Goal: Information Seeking & Learning: Learn about a topic

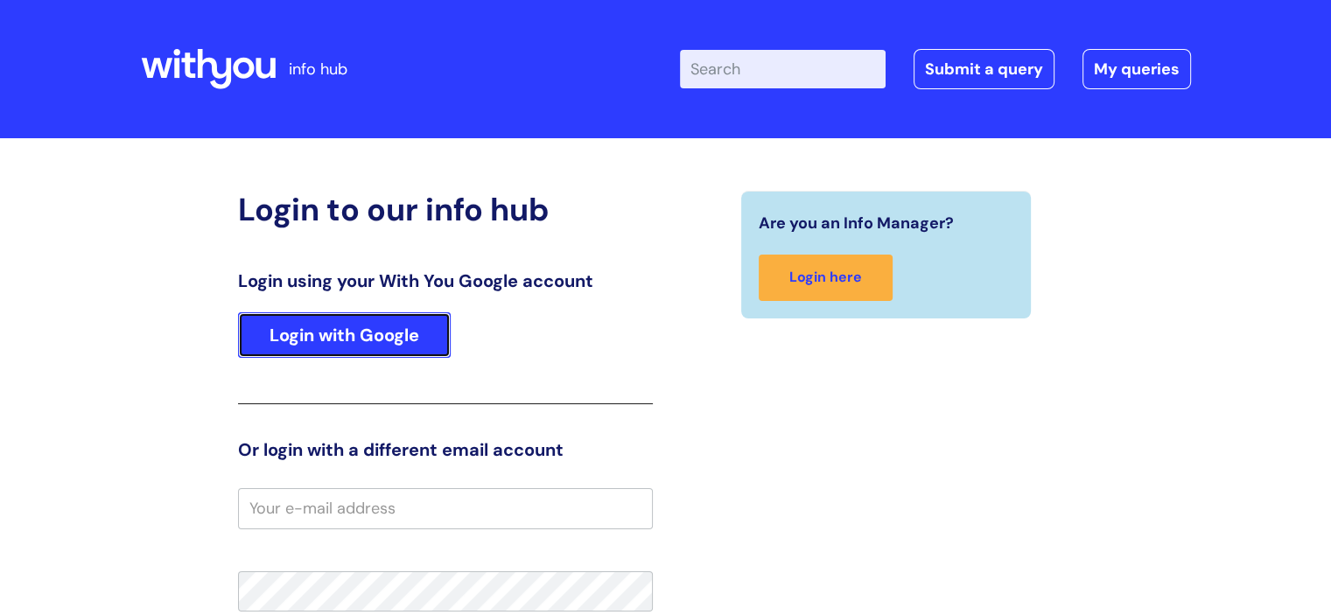
click at [375, 326] on link "Login with Google" at bounding box center [344, 336] width 213 height 46
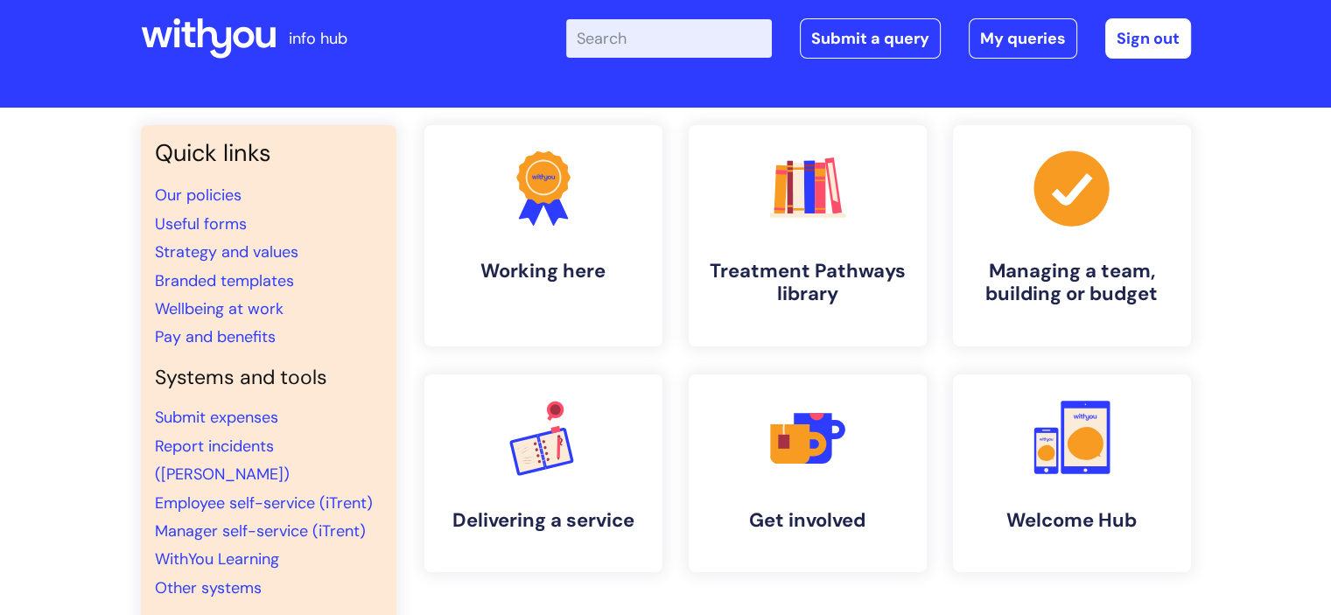
scroll to position [30, 0]
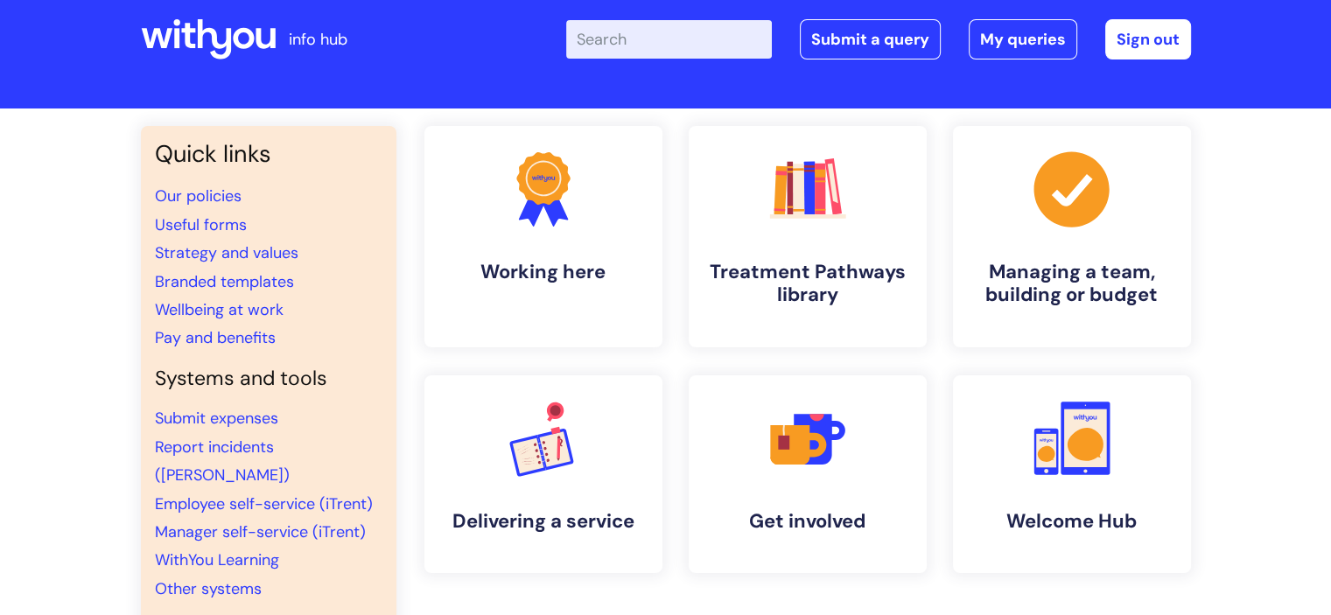
click at [658, 40] on input "Enter your search term here..." at bounding box center [669, 39] width 206 height 39
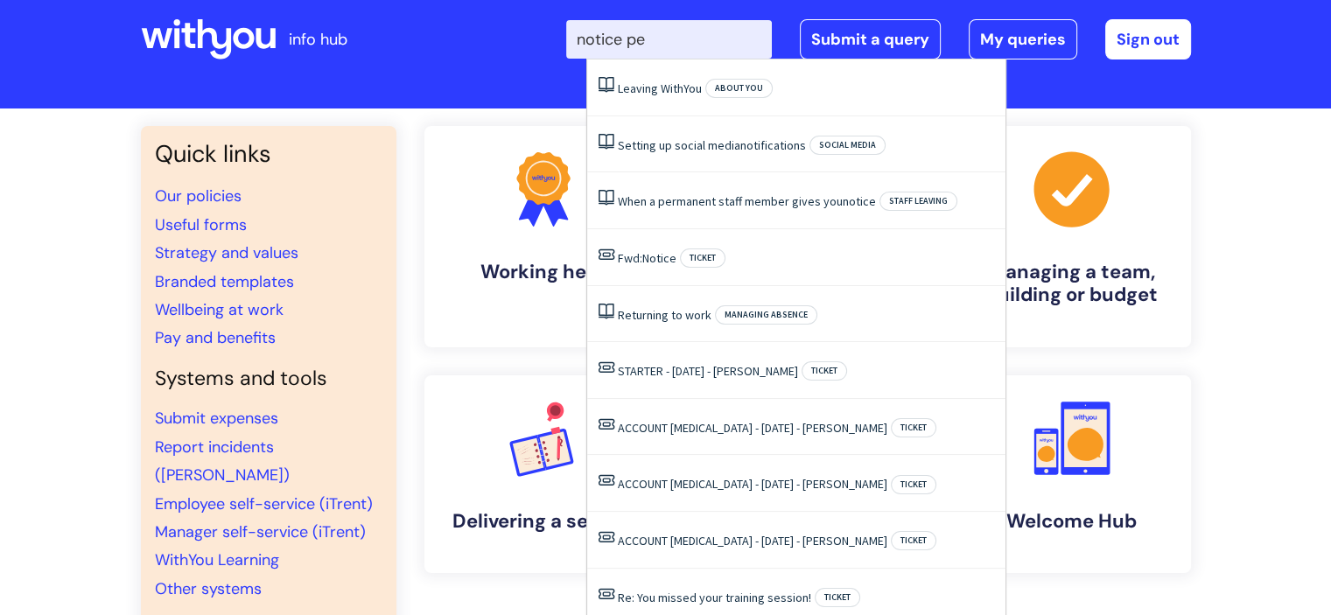
type input "notice per"
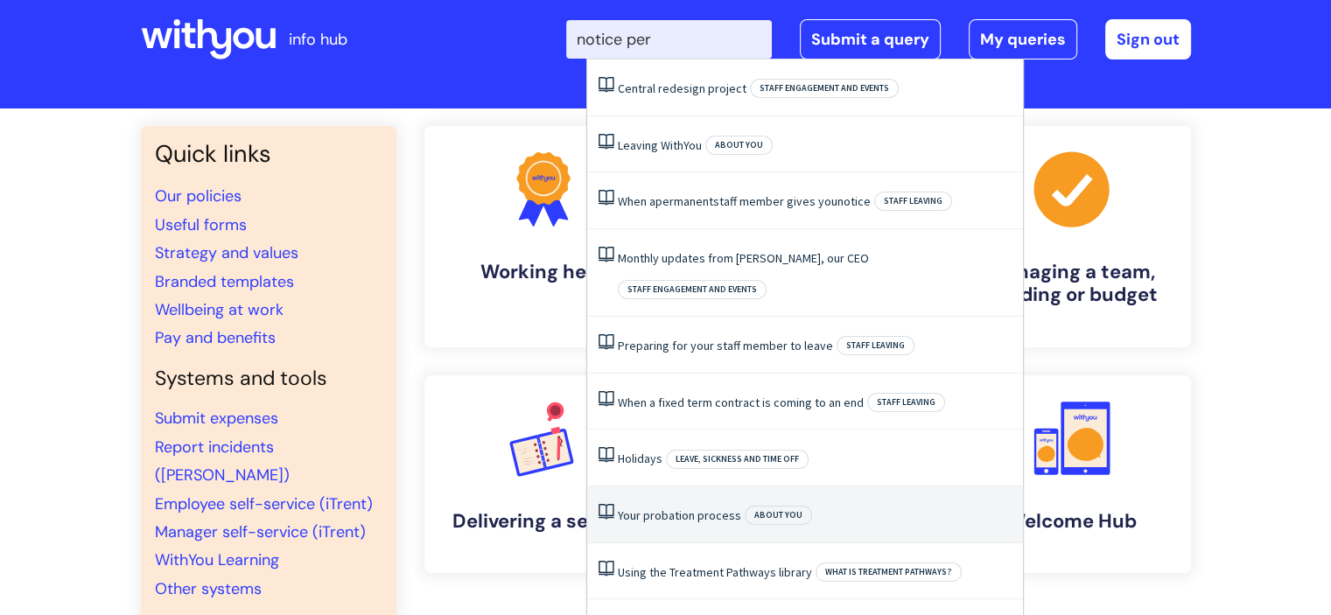
click at [671, 494] on li "Your probation process About you" at bounding box center [805, 515] width 436 height 57
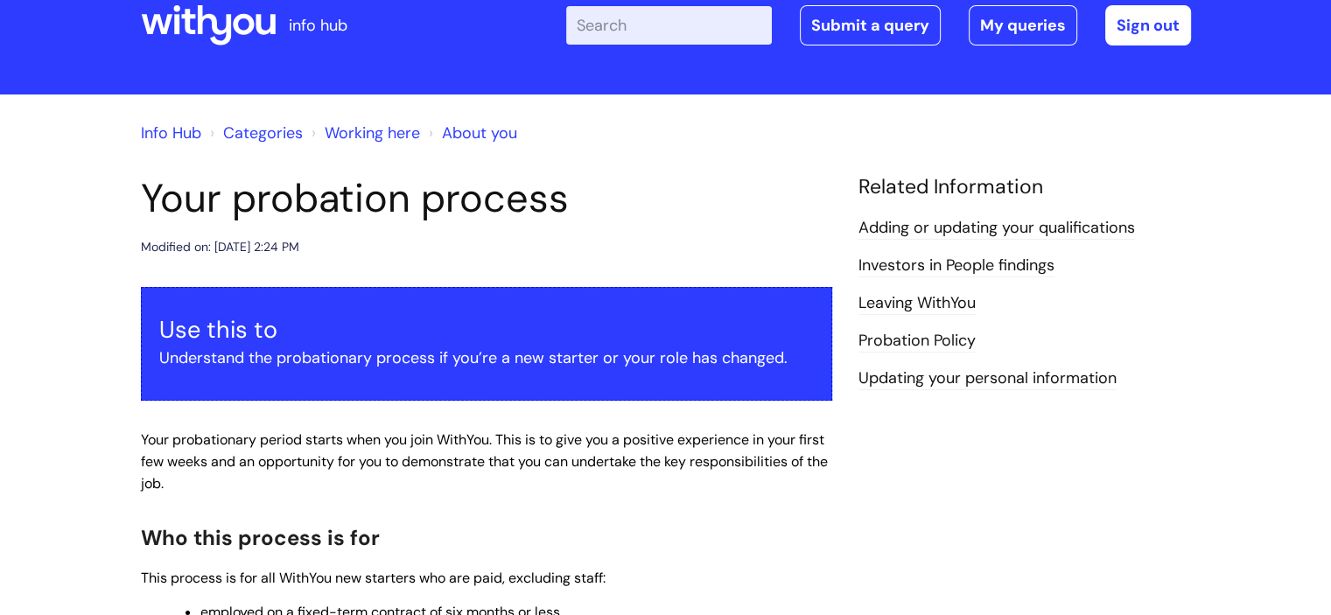
scroll to position [45, 0]
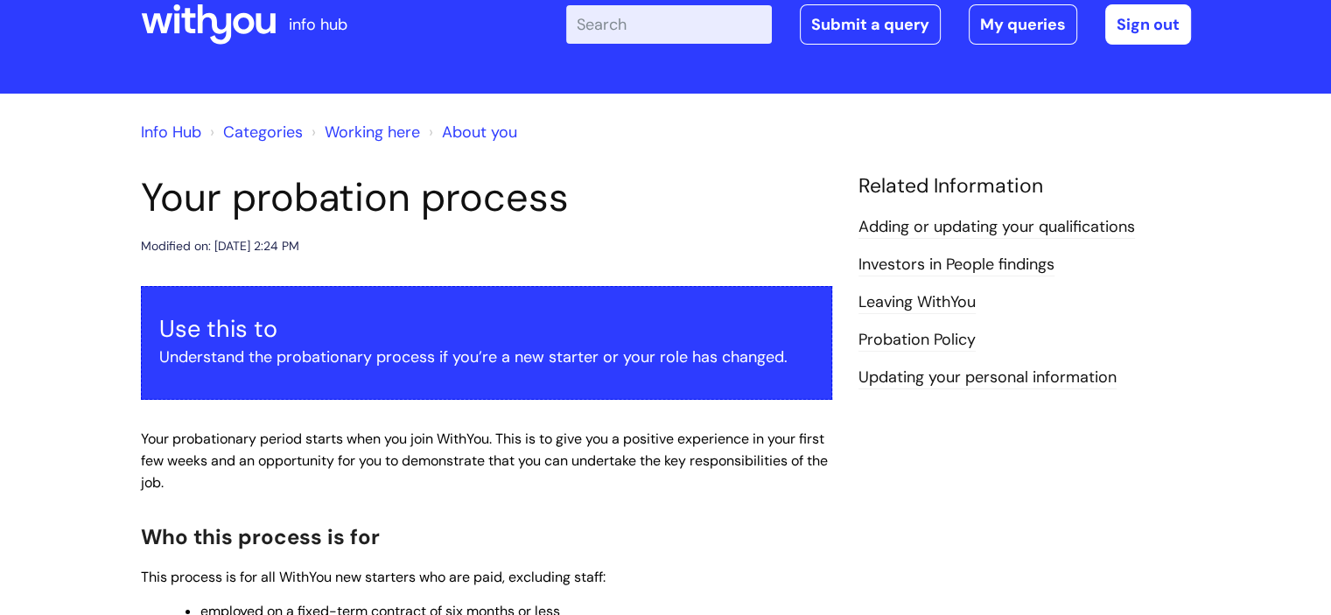
click at [896, 299] on link "Leaving WithYou" at bounding box center [917, 302] width 117 height 23
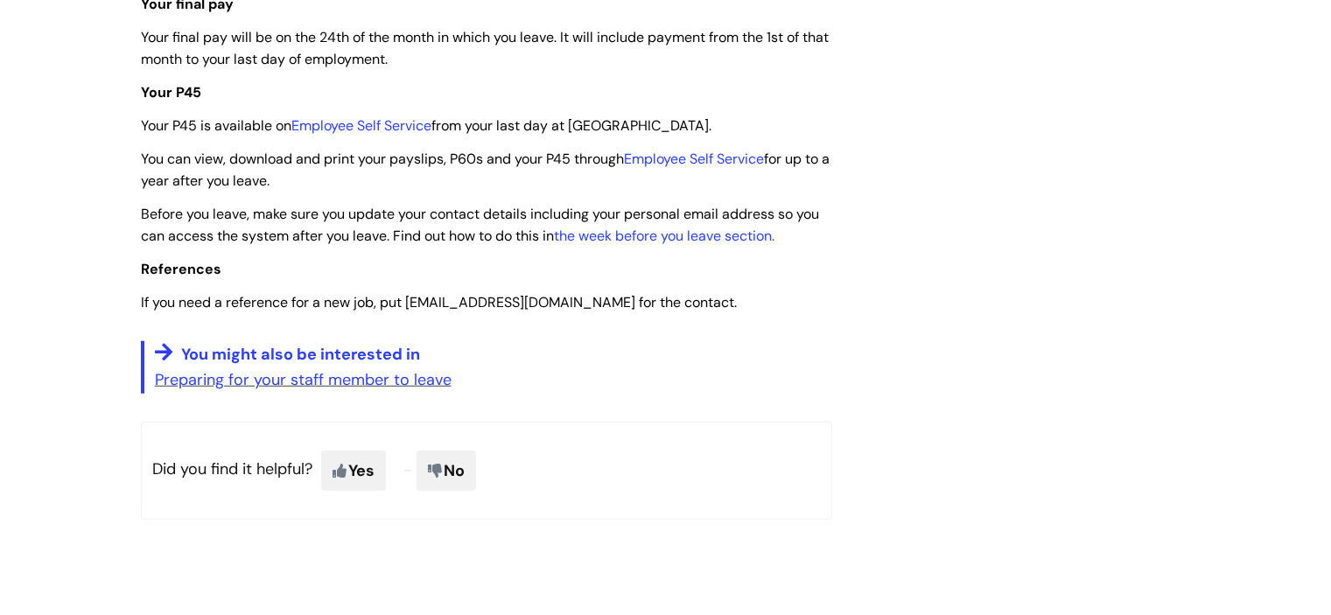
scroll to position [4344, 0]
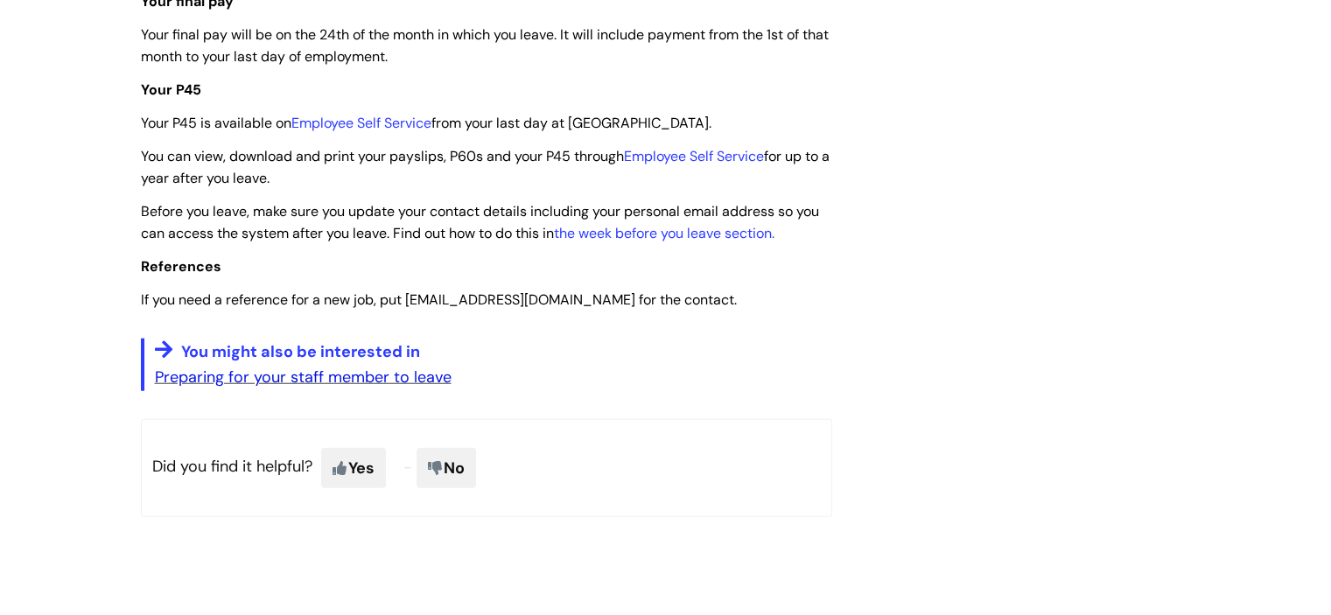
click at [420, 388] on link "Preparing for your staff member to leave" at bounding box center [303, 377] width 297 height 21
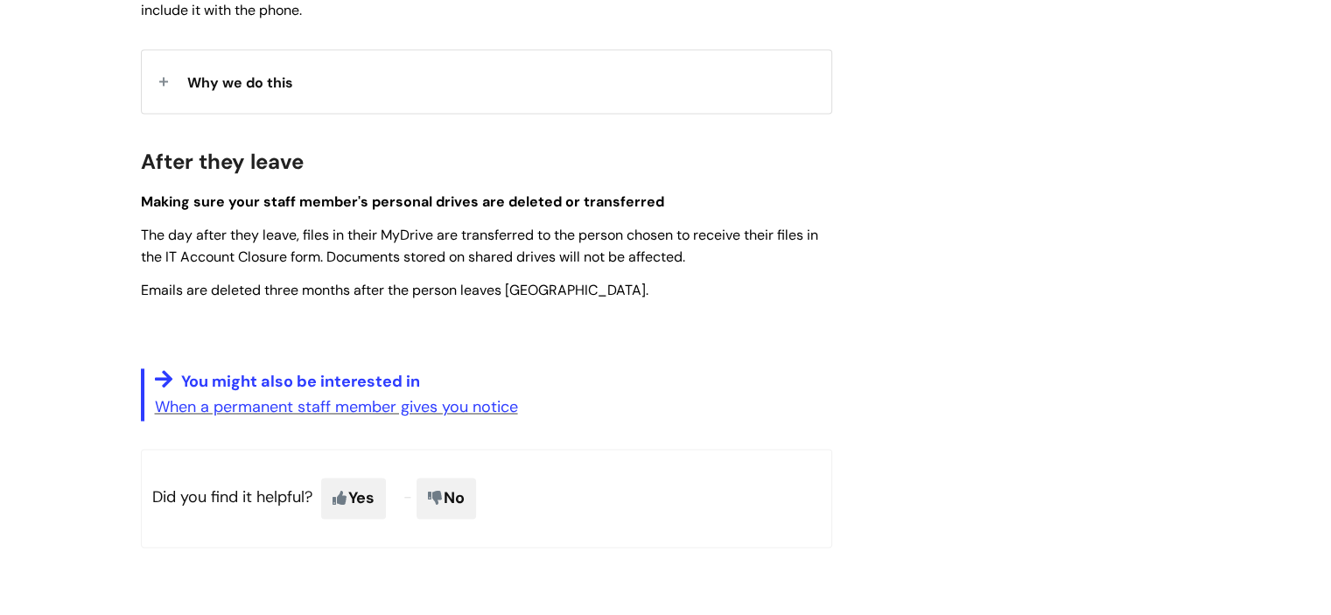
scroll to position [2688, 0]
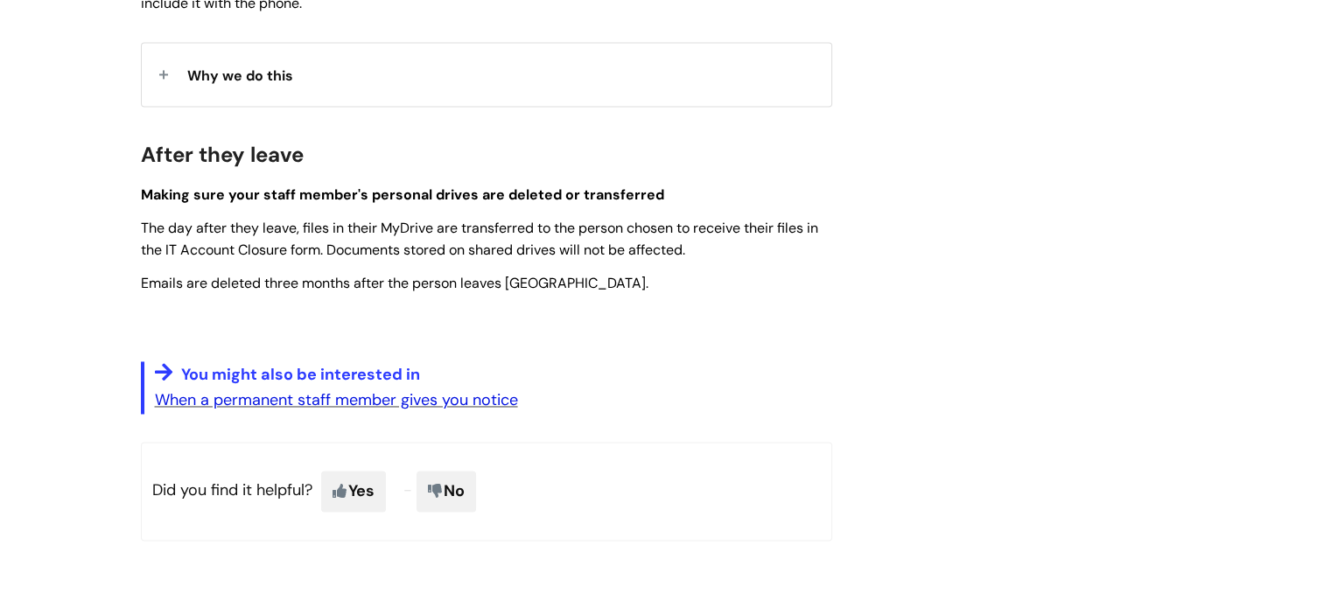
click at [464, 411] on link "When a permanent staff member gives you notice" at bounding box center [336, 400] width 363 height 21
